Goal: Task Accomplishment & Management: Complete application form

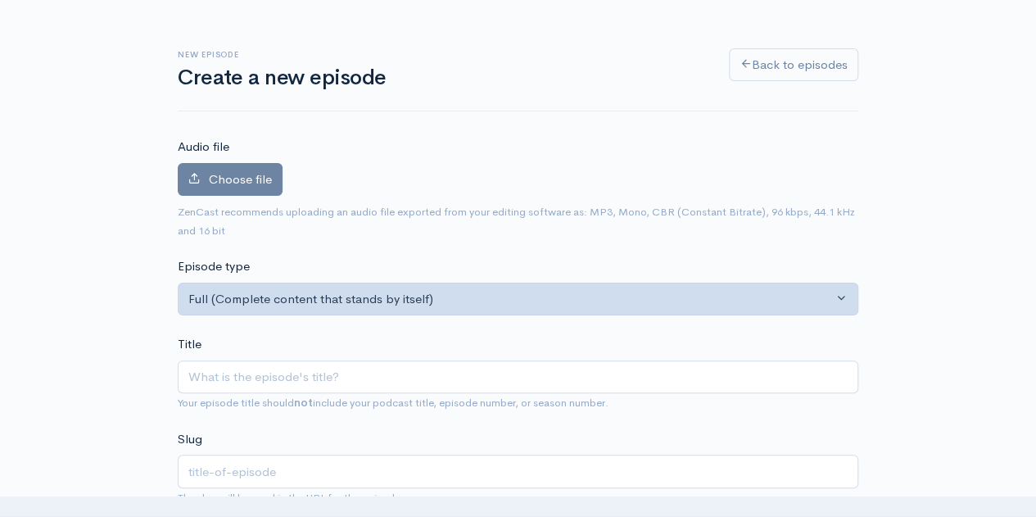
scroll to position [82, 0]
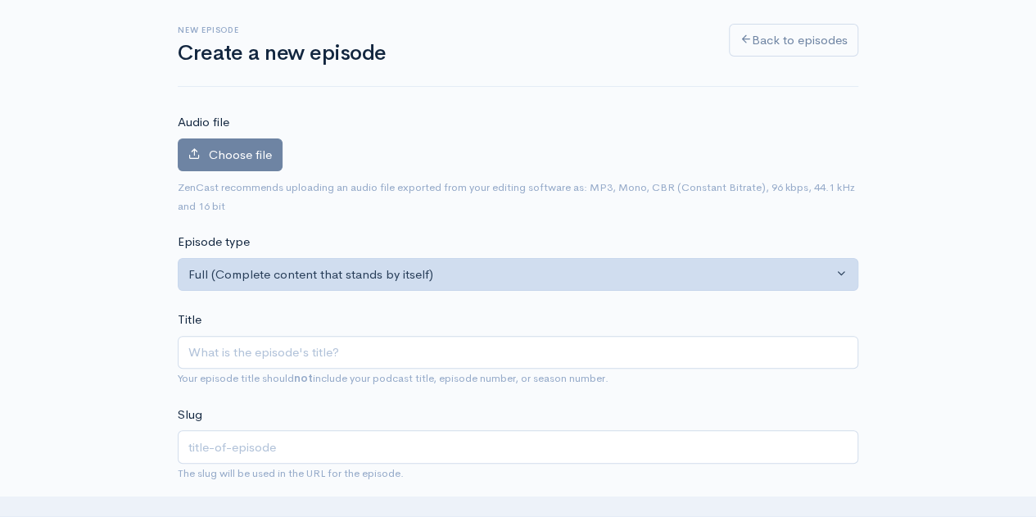
type input "e"
type input "eP"
type input "ep"
type input "ePI"
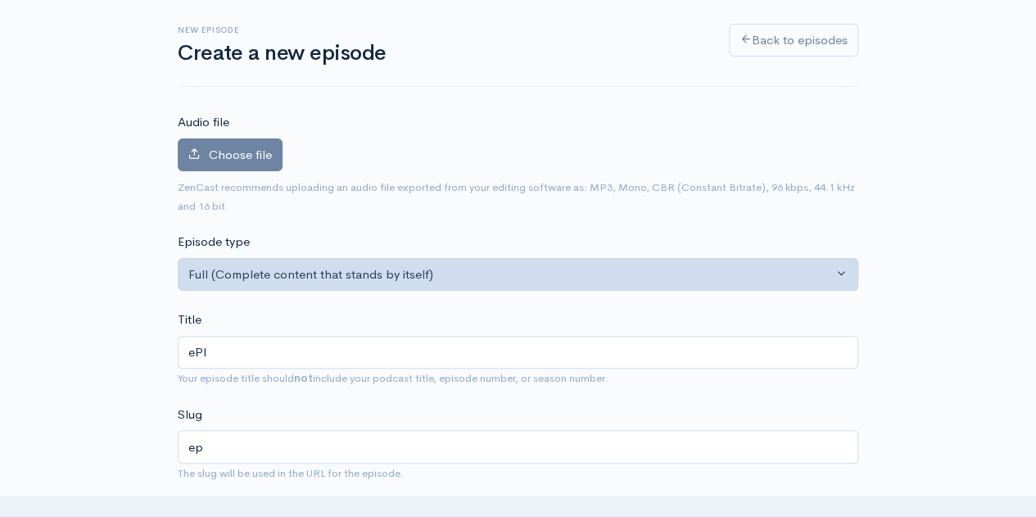
type input "epi"
type input "ePIS"
type input "epis"
type input "ePISOD"
type input "episod"
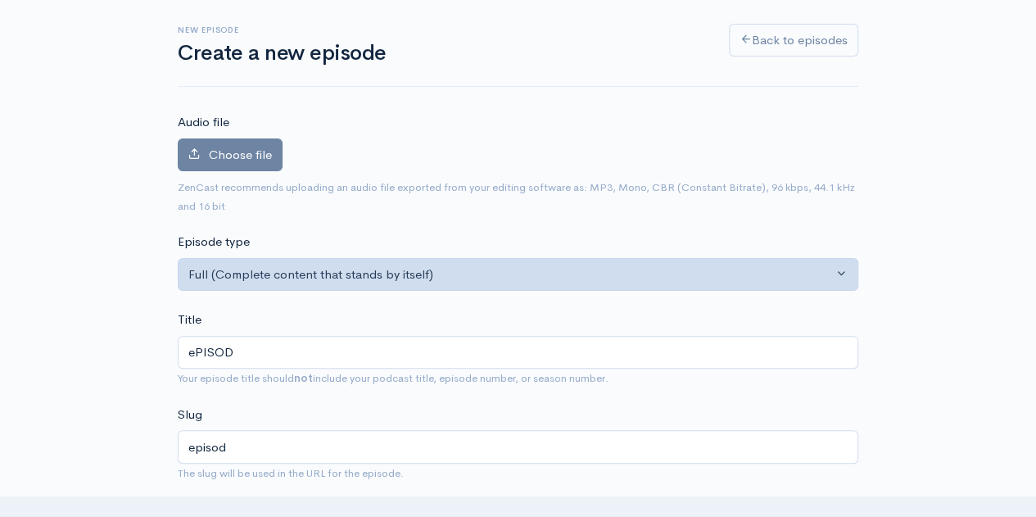
type input "ePISODE"
type input "episode"
type input "ePISOD"
type input "episod"
type input "ePISO"
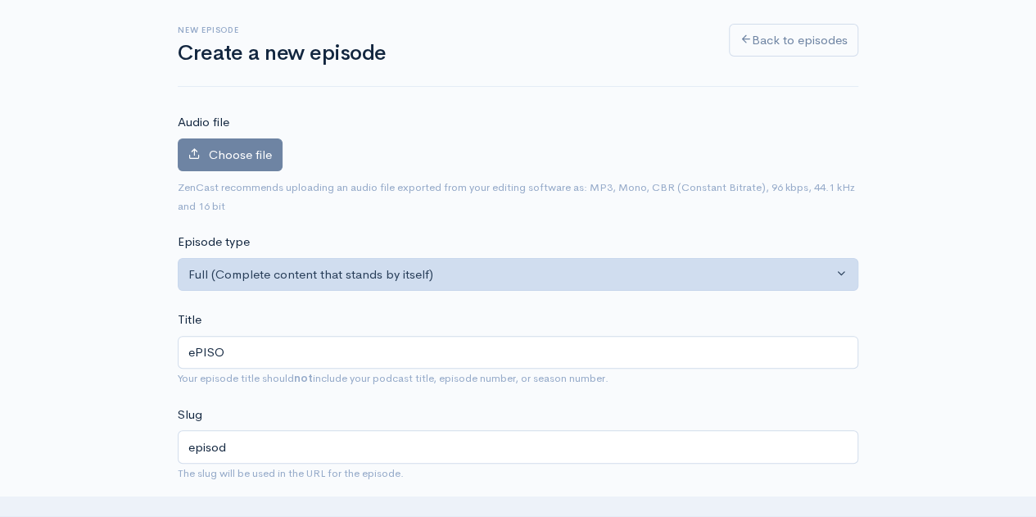
type input "episo"
type input "ePIS"
type input "epis"
type input "ePI"
type input "epi"
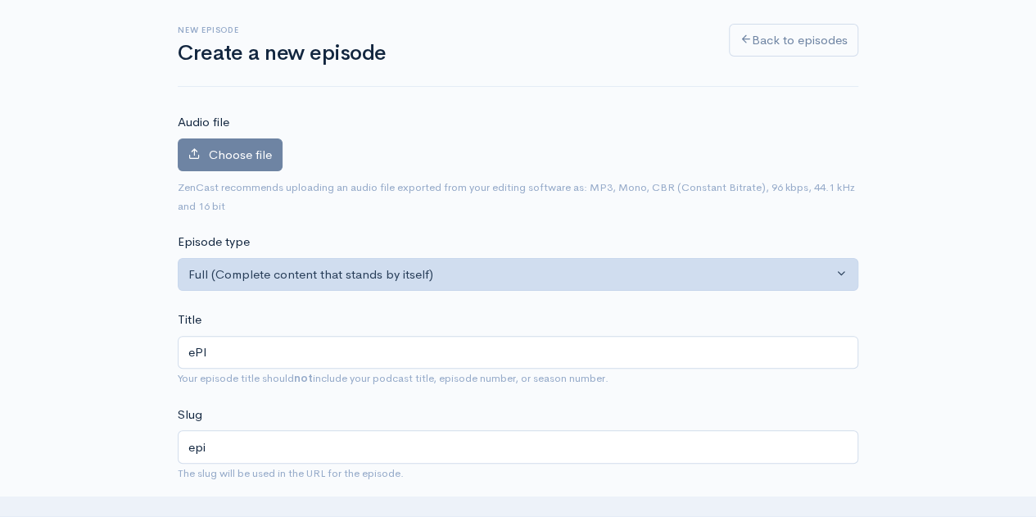
type input "eP"
type input "ep"
type input "e"
type input "E"
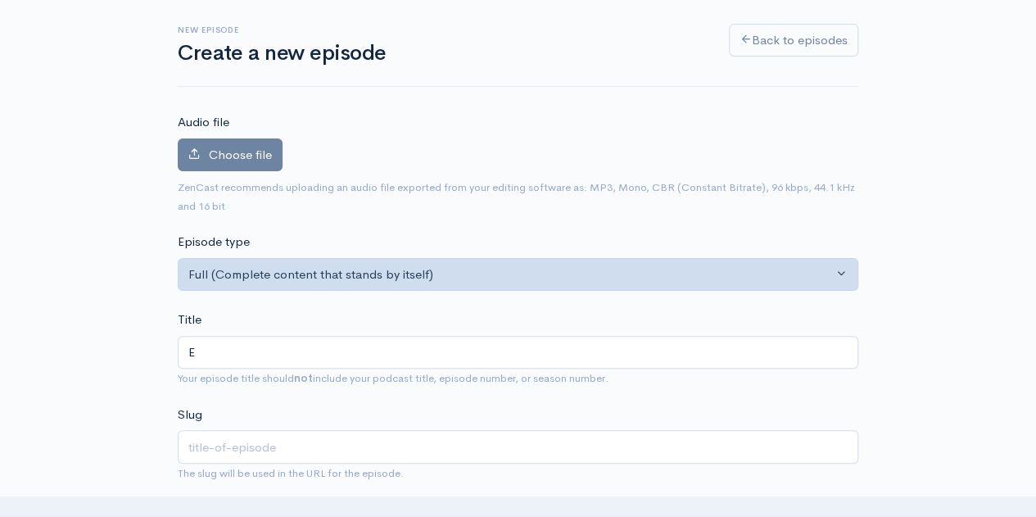
type input "e"
type input "Ep"
type input "ep"
type input "Eps"
type input "eps"
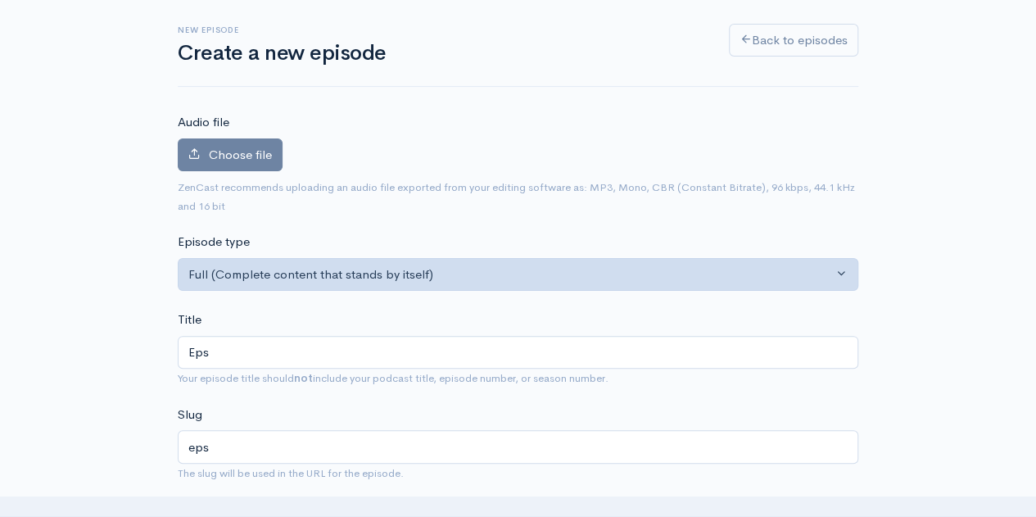
type input "Epsi"
type input "epsi"
type input "Eps"
type input "eps"
type input "Ep"
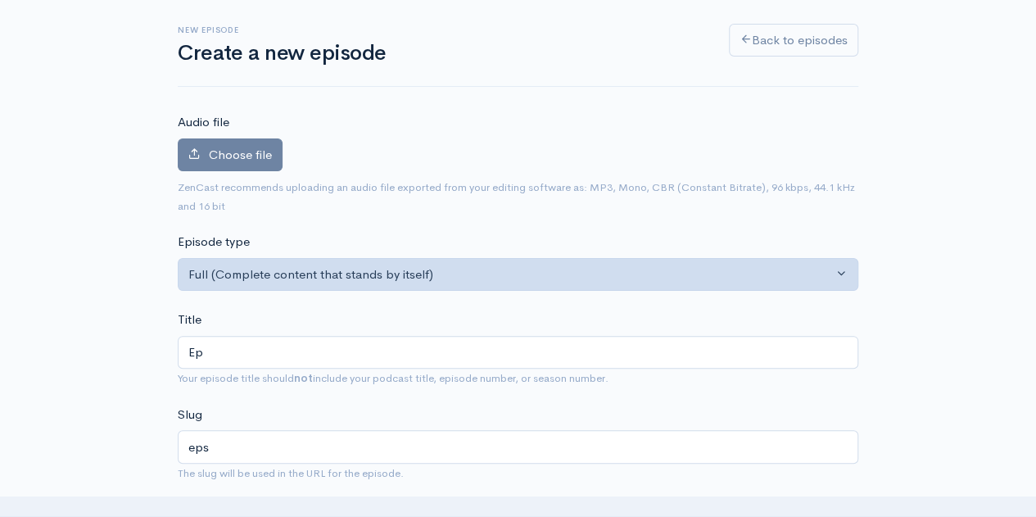
type input "ep"
type input "Epi"
type input "epi"
type input "Epis"
type input "epis"
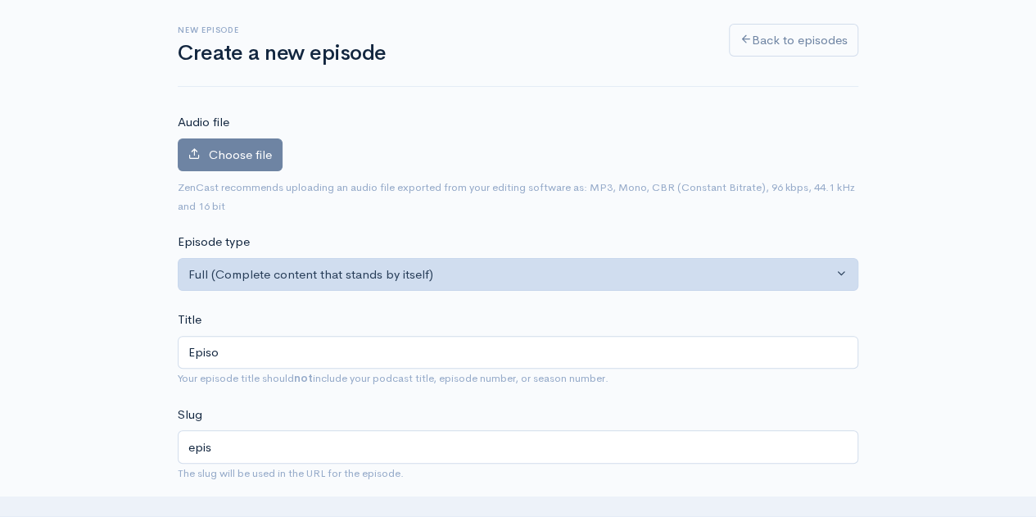
type input "Episod"
type input "episod"
type input "Episode"
type input "episode"
type input "Episode 2"
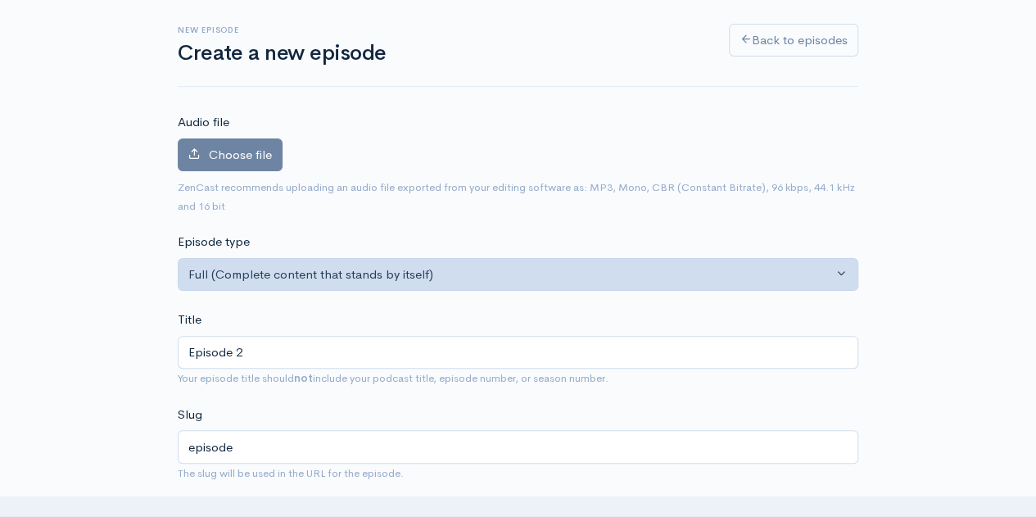
type input "episode-2"
type input "Episode 25"
type input "episode-25"
type input "Episode 254"
type input "episode-254"
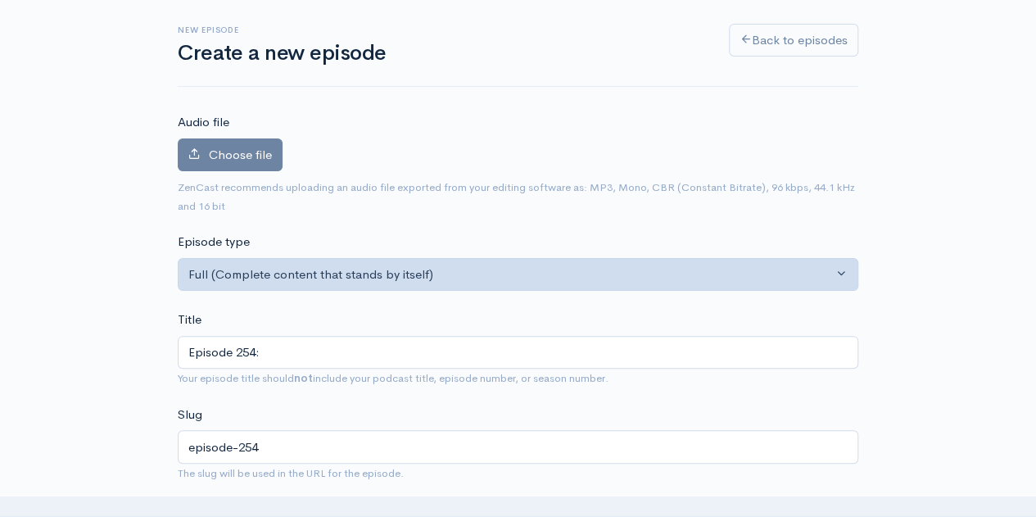
type input "Episode 254: T"
type input "episode-254-t"
type input "Episode 254: Th"
type input "episode-254-th"
type input "Episode 254: The"
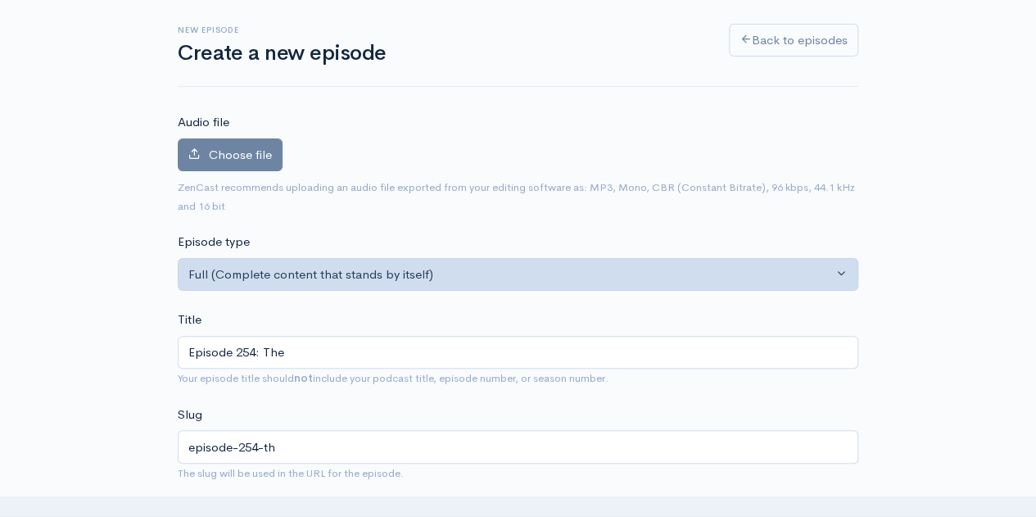
type input "episode-254-the"
type input "Episode 254: The H"
type input "episode-254-the-h"
type input "Episode 254: The Hpo"
type input "episode-254-the-hpo"
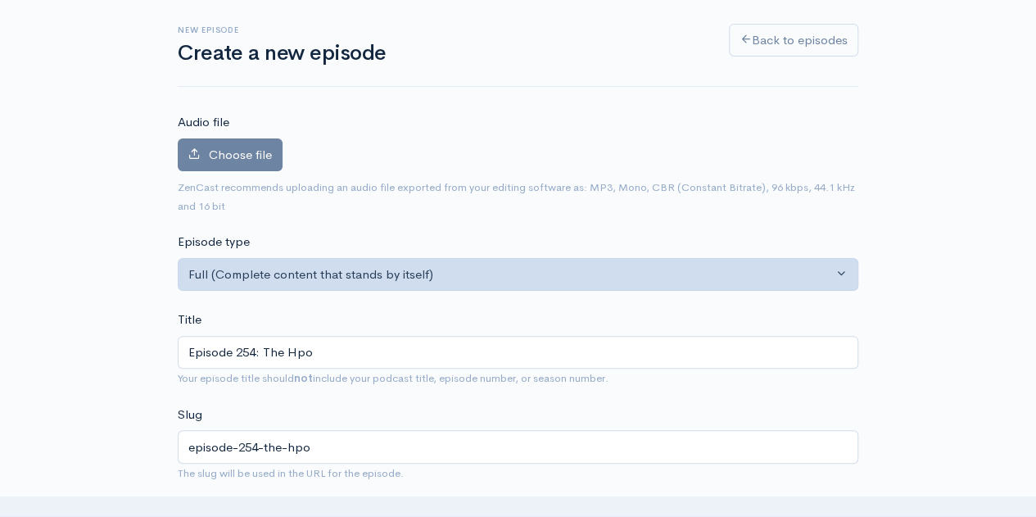
type input "Episode 254: The Hpom"
type input "episode-254-the-hpom"
type input "Episode 254: The Hpo"
type input "episode-254-the-hpo"
type input "Episode 254: The Hp"
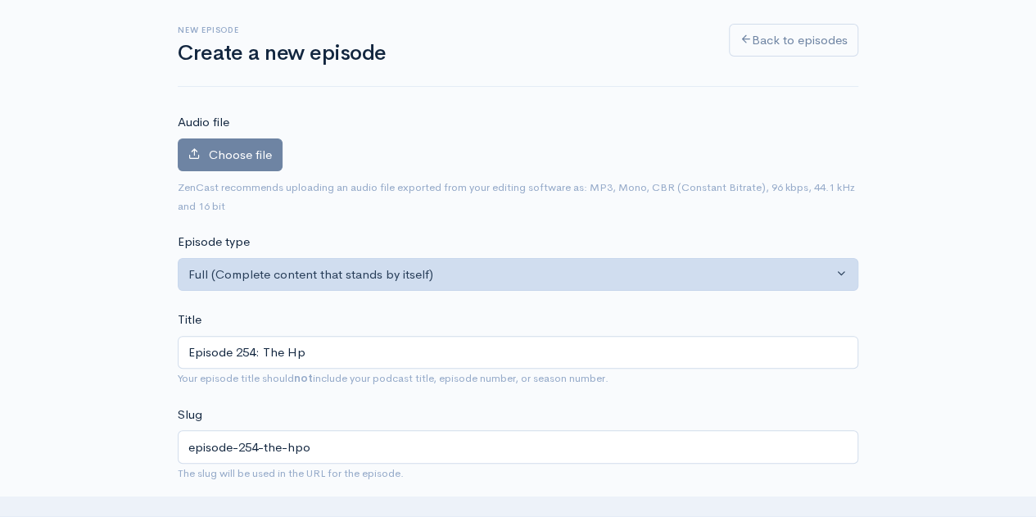
type input "episode-254-the-hp"
type input "Episode 254: The H"
type input "episode-254-the-h"
type input "Episode 254: The Ho"
type input "episode-254-the-ho"
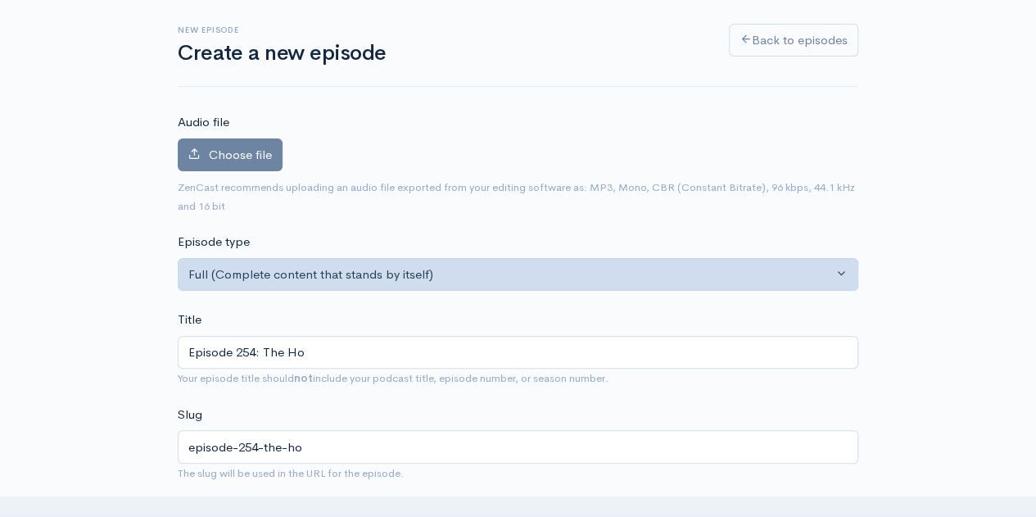
type input "Episode 254: The Hom"
type input "episode-254-the-hom"
type input "Episode 254: The Home"
type input "episode-254-the-home"
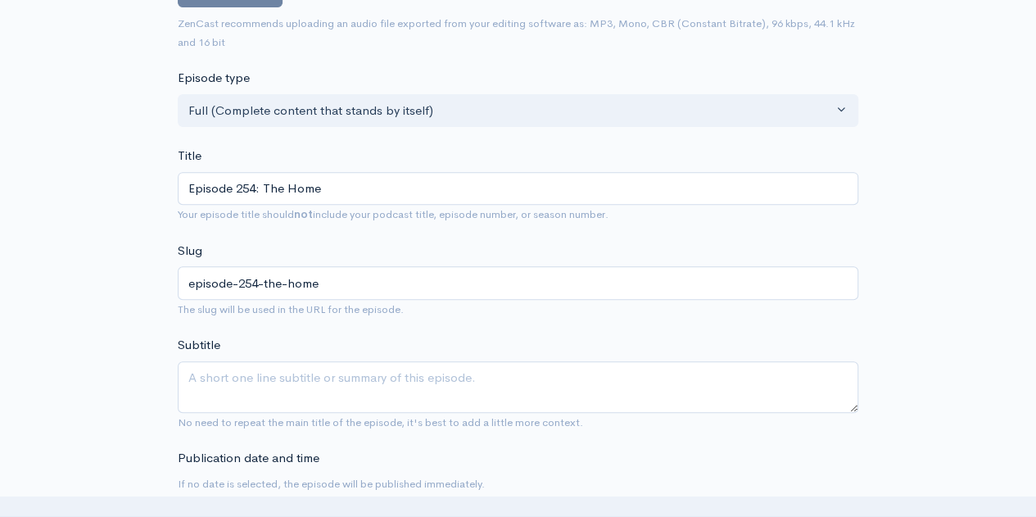
scroll to position [328, 0]
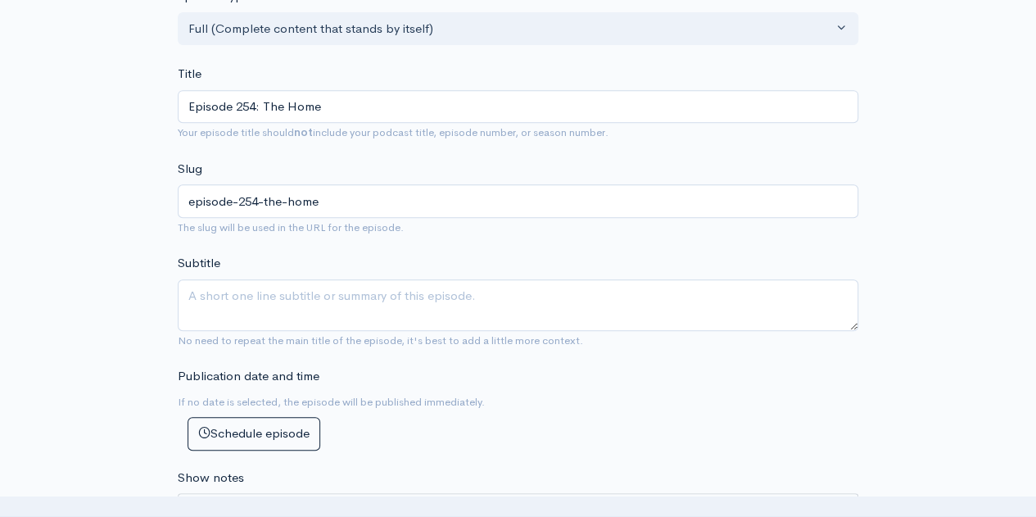
type input "Episode 254: The Home"
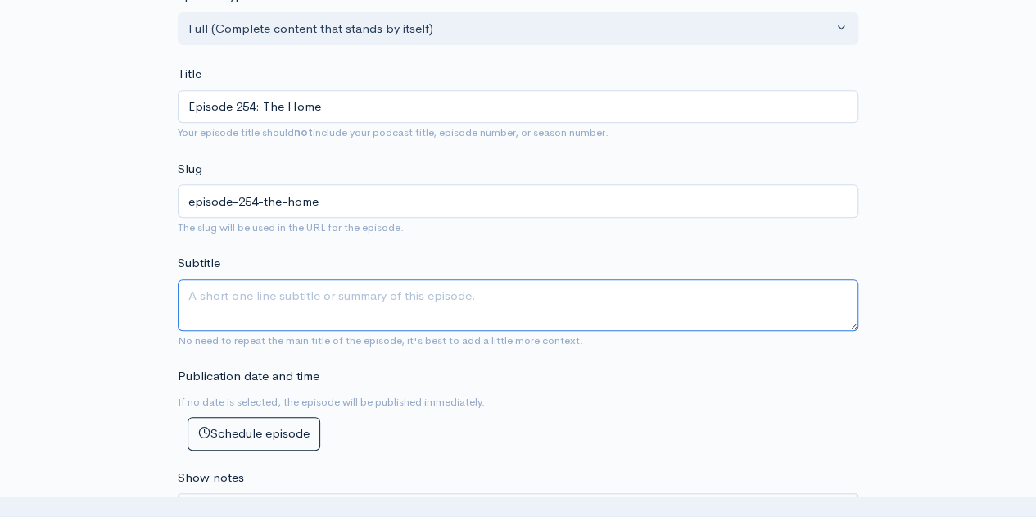
click at [254, 315] on textarea "Subtitle" at bounding box center [518, 305] width 681 height 52
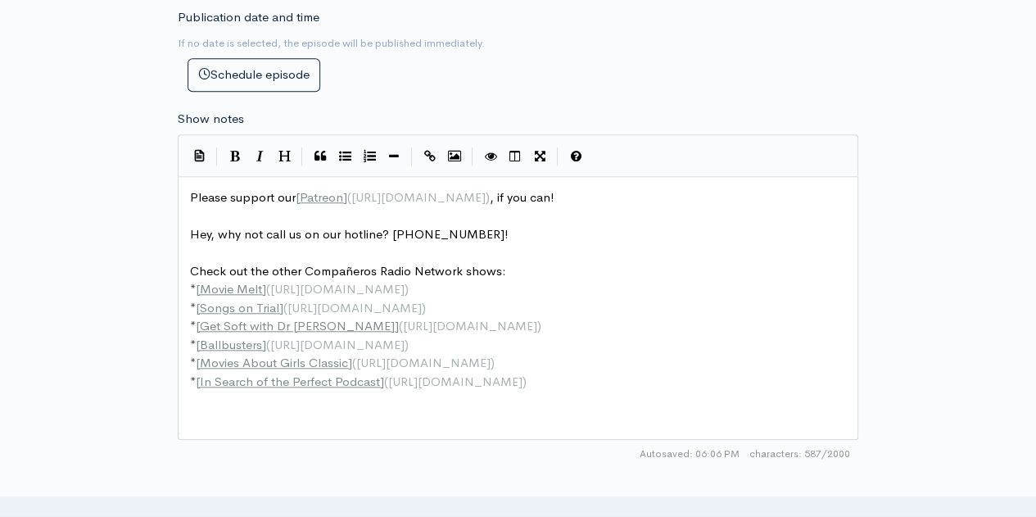
scroll to position [655, 0]
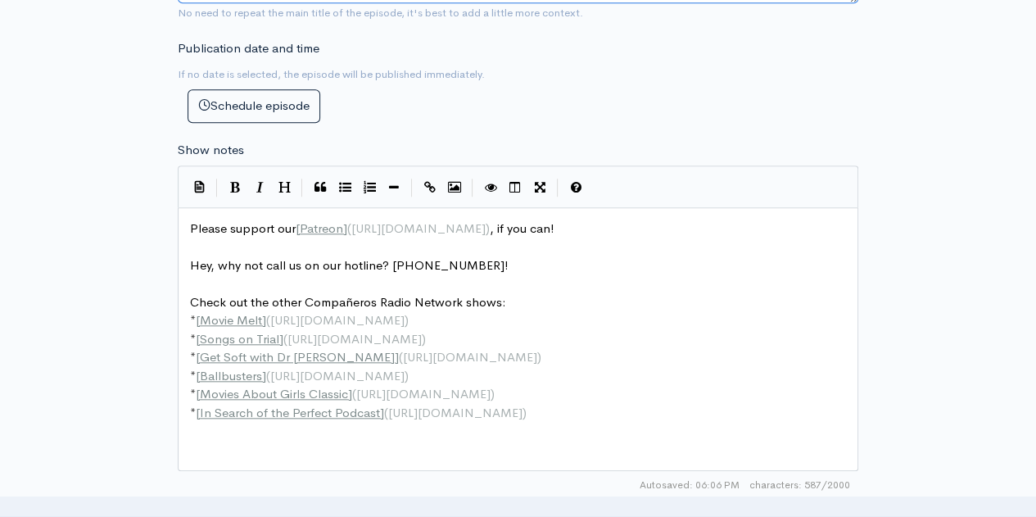
type textarea "Stay off the 4th floor!"
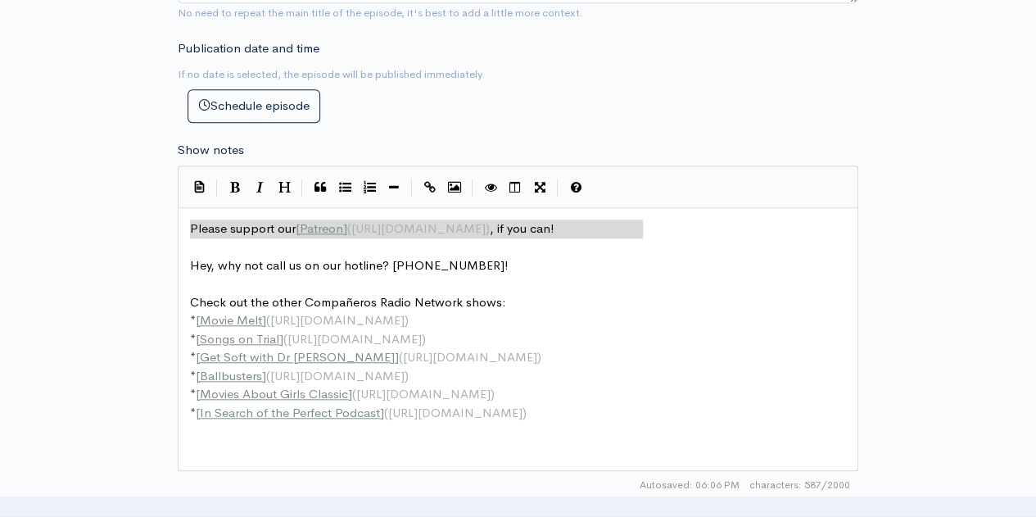
drag, startPoint x: 508, startPoint y: 206, endPoint x: 84, endPoint y: 230, distance: 424.3
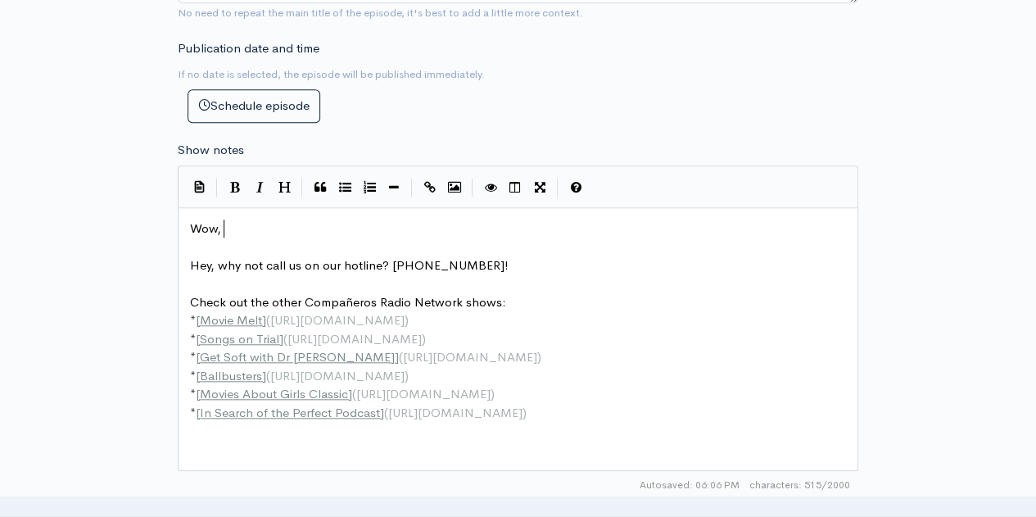
type textarea "Wow, it"
type textarea "t's pour"
type textarea "our second geriatric horror of the year! Plus Rogye"
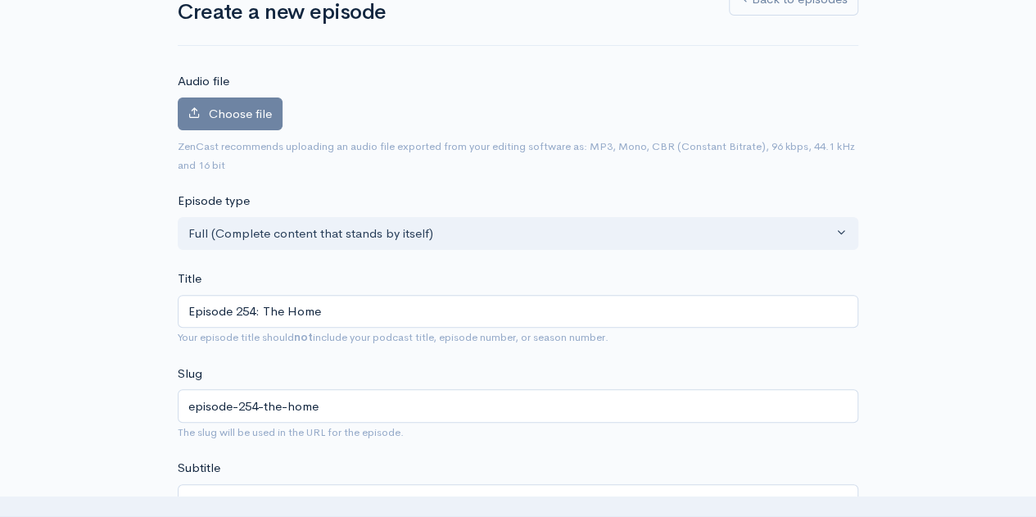
scroll to position [0, 0]
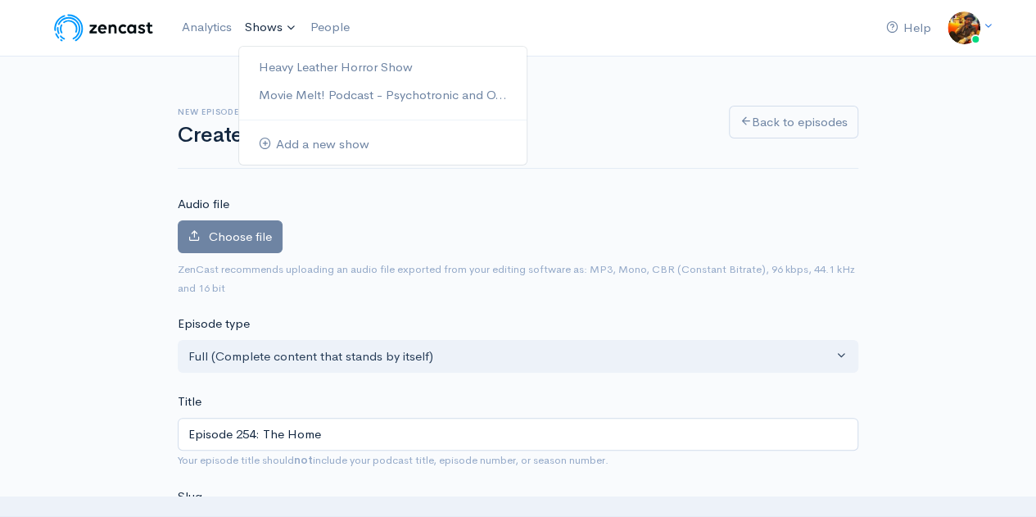
type textarea "ue's Gallery!"
